Goal: Information Seeking & Learning: Learn about a topic

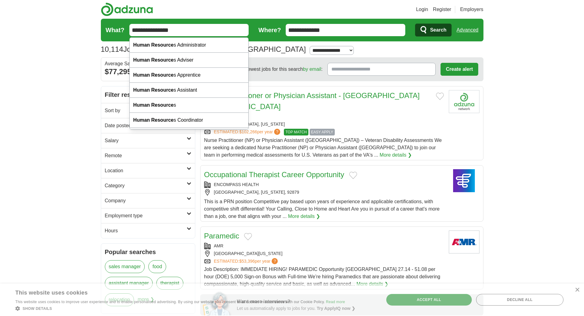
type input "**********"
click at [415, 24] on button "Search" at bounding box center [433, 30] width 36 height 13
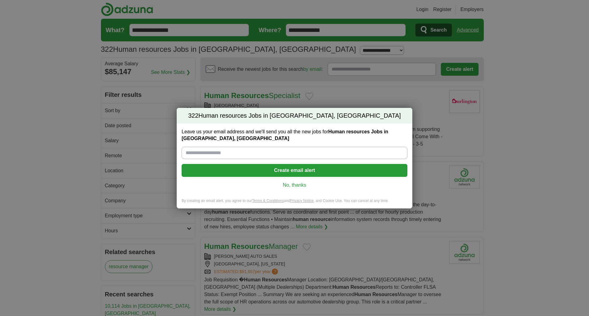
click at [296, 185] on link "No, thanks" at bounding box center [294, 185] width 216 height 7
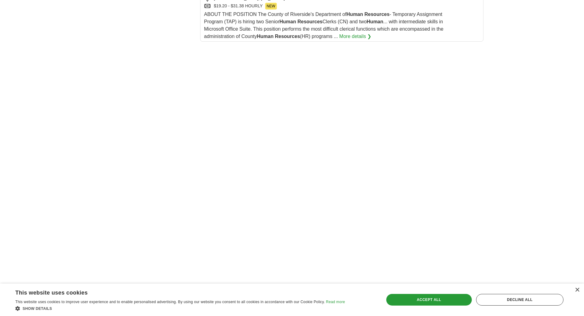
scroll to position [889, 0]
